Goal: Communication & Community: Ask a question

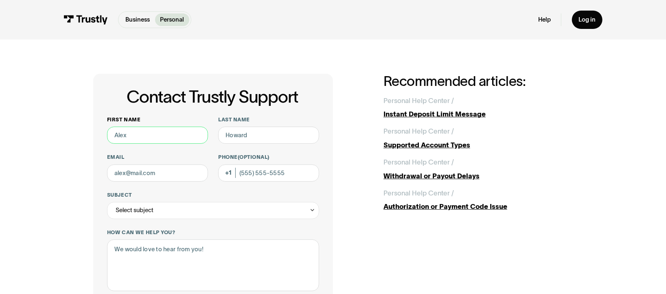
click at [158, 135] on input "First name" at bounding box center [157, 135] width 101 height 17
type input "MARY"
type input "KRAJEWSKI"
type input "marykrajewski8@gmail.com"
type input "(856) 203-1809"
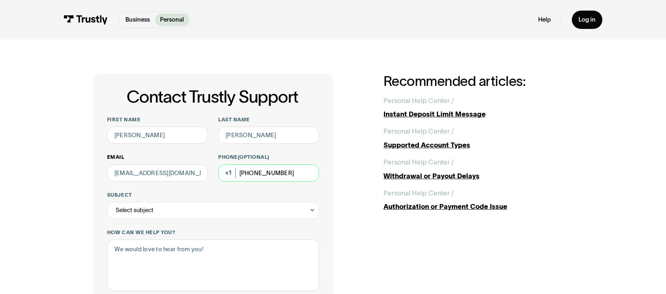
drag, startPoint x: 296, startPoint y: 177, endPoint x: 189, endPoint y: 169, distance: 107.3
click at [189, 169] on div "First name MARY Last name KRAJEWSKI Email marykrajewski8@gmail.com Phone (Optio…" at bounding box center [213, 267] width 212 height 303
click at [182, 210] on div "Select subject" at bounding box center [213, 210] width 212 height 17
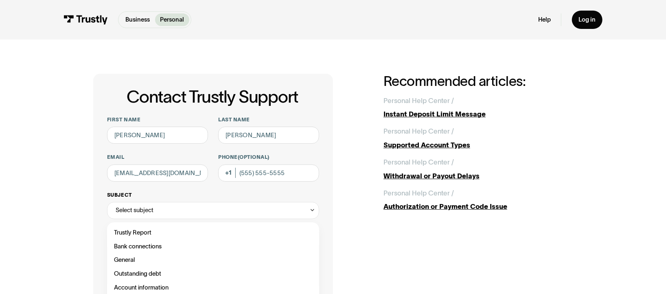
click at [180, 210] on div "Select subject" at bounding box center [213, 210] width 212 height 17
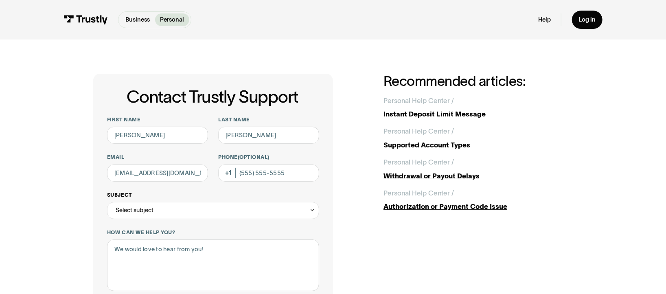
click at [179, 210] on div "Select subject" at bounding box center [213, 210] width 212 height 17
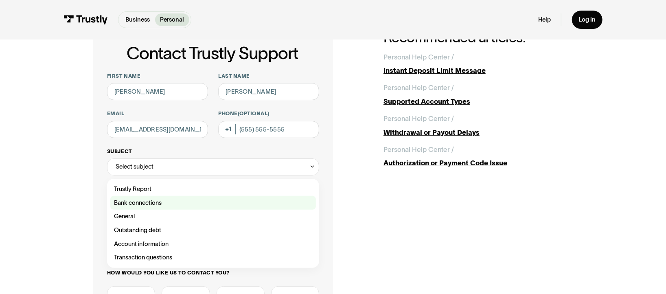
scroll to position [108, 0]
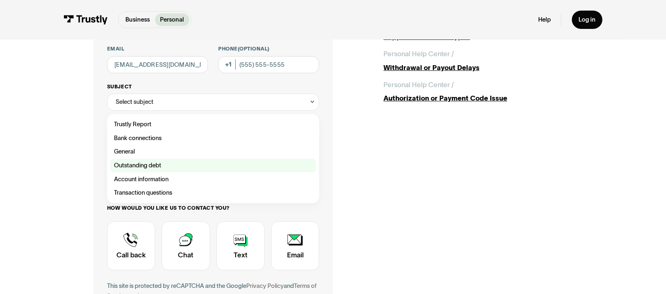
click at [145, 166] on div "Contact Trustly Support" at bounding box center [213, 166] width 206 height 14
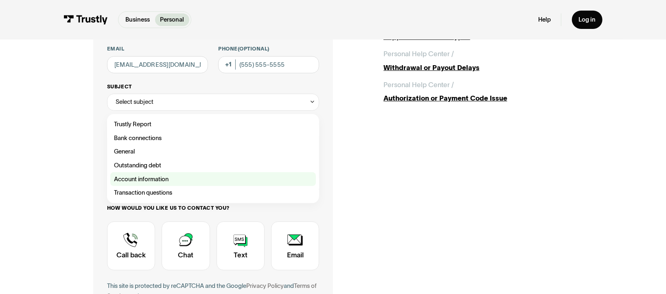
type input "**********"
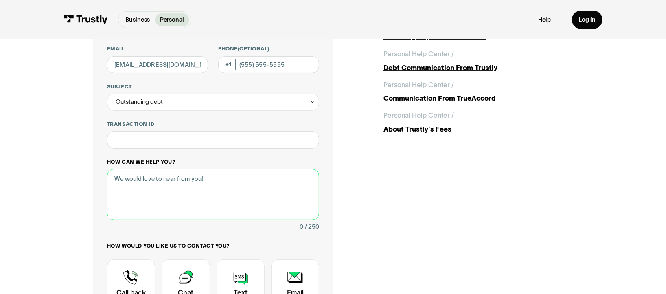
click at [189, 184] on textarea "How can we help you?" at bounding box center [213, 194] width 212 height 51
click at [179, 183] on textarea "How can we help you?" at bounding box center [213, 194] width 212 height 51
paste textarea "7966159163"
type textarea "7966159163"
click at [152, 137] on input "Transaction ID" at bounding box center [213, 139] width 212 height 17
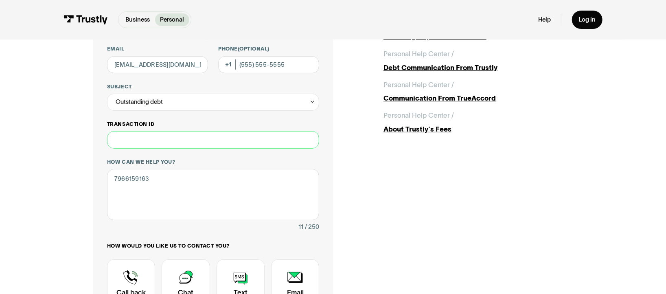
paste input "**********"
type input "**********"
drag, startPoint x: 156, startPoint y: 181, endPoint x: 95, endPoint y: 179, distance: 61.5
click at [95, 179] on div "**********" at bounding box center [213, 179] width 240 height 429
click at [152, 184] on textarea "How can we help you?" at bounding box center [213, 194] width 212 height 51
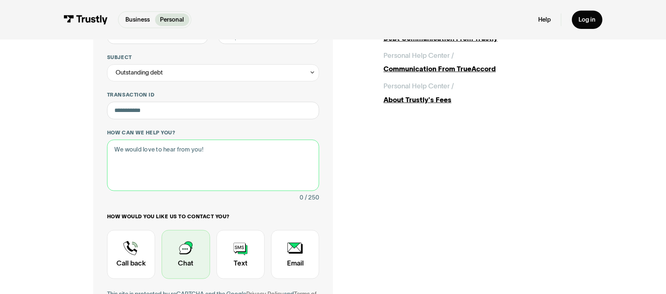
scroll to position [162, 0]
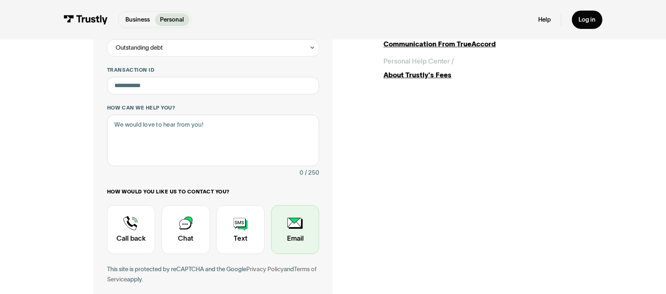
click at [294, 232] on div "Contact Trustly Support" at bounding box center [295, 229] width 48 height 49
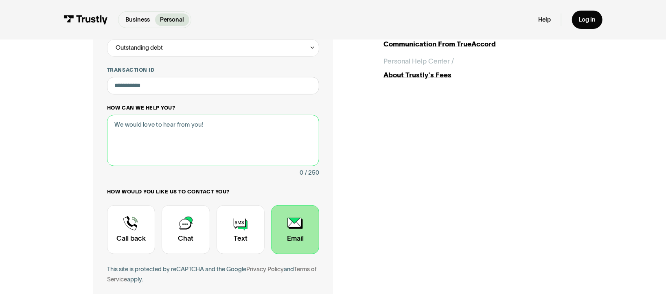
click at [162, 129] on textarea "How can we help you?" at bounding box center [213, 140] width 212 height 51
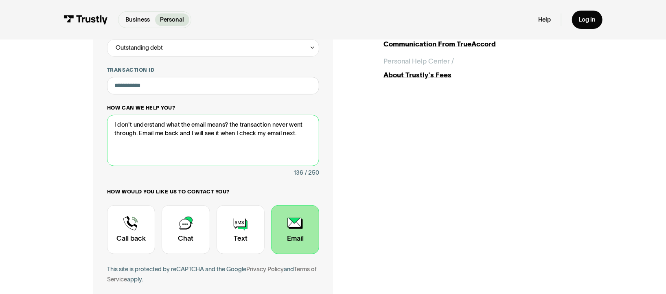
click at [231, 125] on textarea "I don't understand what the email means? the transaction never went through. Em…" at bounding box center [213, 140] width 212 height 51
click at [135, 138] on textarea "I don't understand what the email means?The transaction never went through. Ema…" at bounding box center [213, 140] width 212 height 51
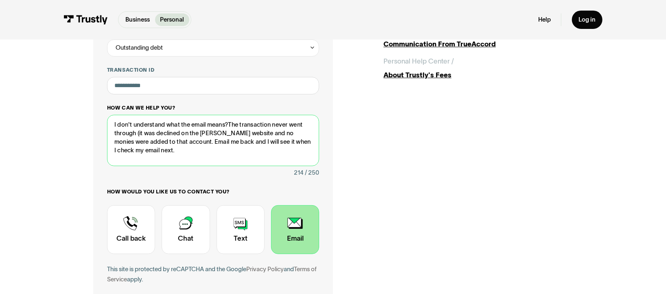
click at [208, 135] on textarea "I don't understand what the email means?The transaction never went through (it …" at bounding box center [213, 140] width 212 height 51
click at [229, 126] on textarea "I don't understand what the email means?The transaction never went through (it …" at bounding box center [213, 140] width 212 height 51
click at [175, 145] on textarea "I don't understand what the email means? The transaction never went through (it…" at bounding box center [213, 140] width 212 height 51
click at [175, 146] on textarea "I don't understand what the email means? The transaction never went through (it…" at bounding box center [213, 140] width 212 height 51
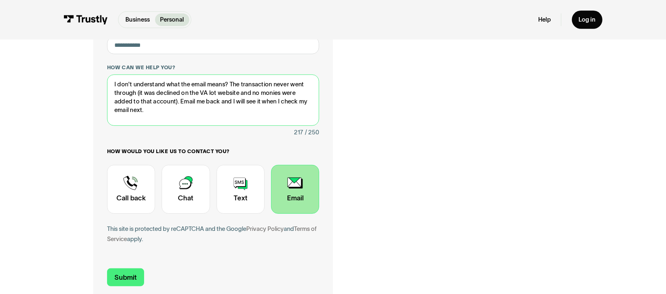
scroll to position [271, 0]
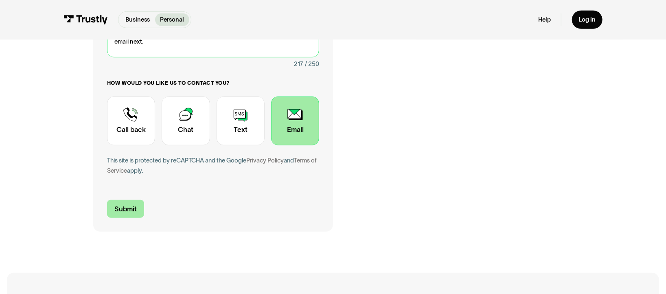
type textarea "I don't understand what the email means? The transaction never went through (it…"
click at [130, 215] on input "Submit" at bounding box center [125, 209] width 37 height 18
